Goal: Entertainment & Leisure: Consume media (video, audio)

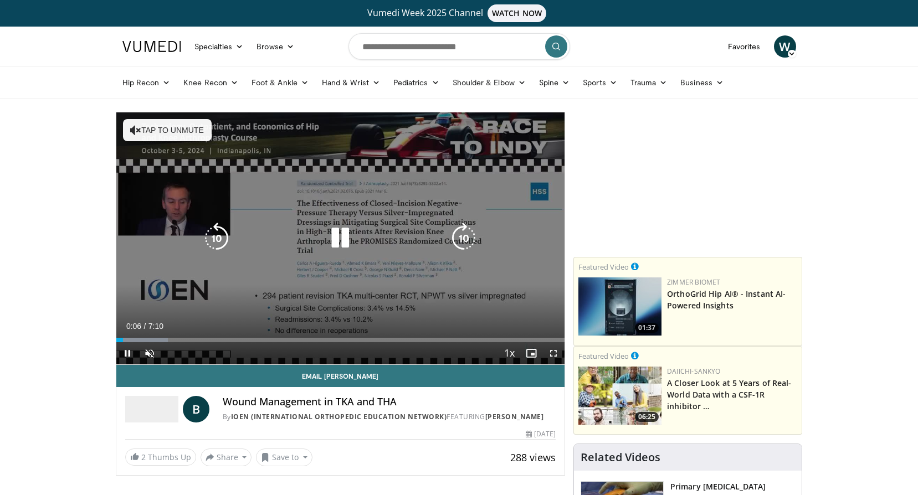
click at [156, 127] on button "Tap to unmute" at bounding box center [167, 130] width 89 height 22
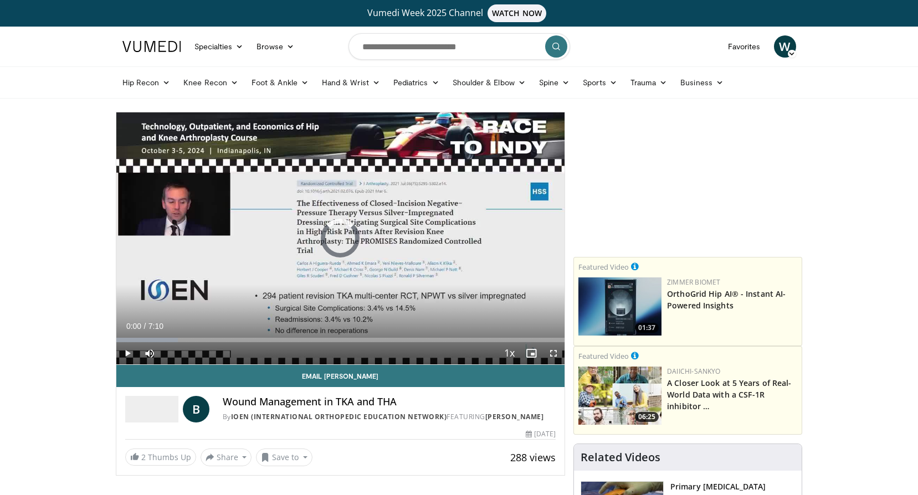
drag, startPoint x: 127, startPoint y: 342, endPoint x: 105, endPoint y: 341, distance: 22.7
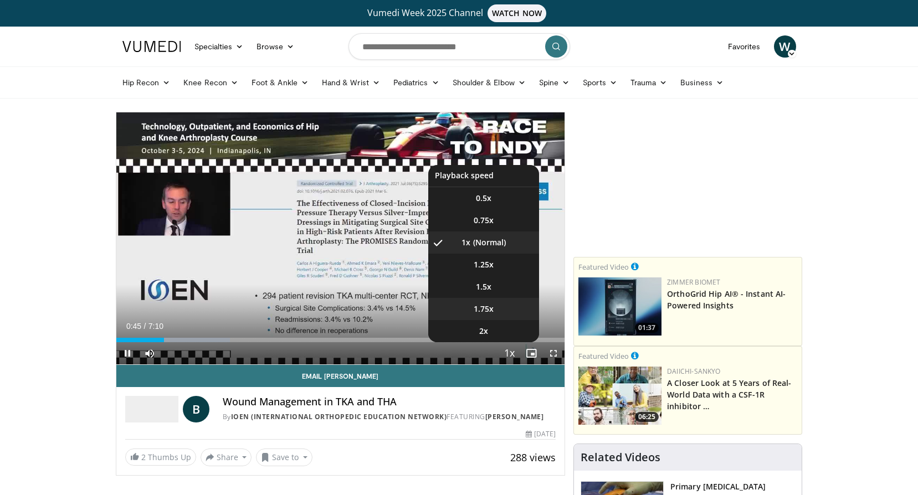
click at [494, 308] on li "1.75x" at bounding box center [483, 309] width 111 height 22
